Goal: Submit feedback/report problem: Submit feedback/report problem

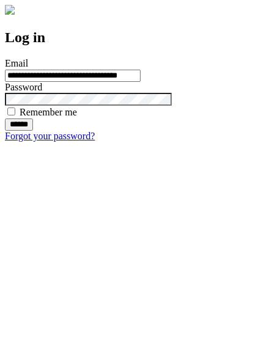
type input "**********"
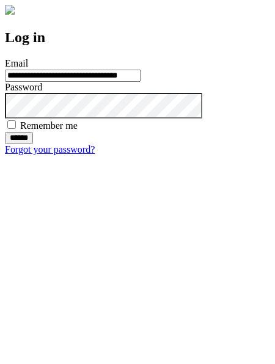
click at [33, 144] on input "******" at bounding box center [19, 138] width 28 height 12
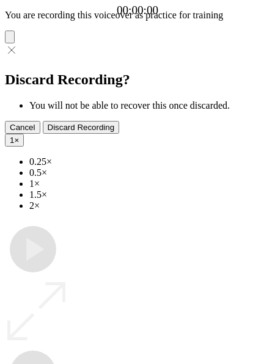
type input "**********"
